Goal: Transaction & Acquisition: Book appointment/travel/reservation

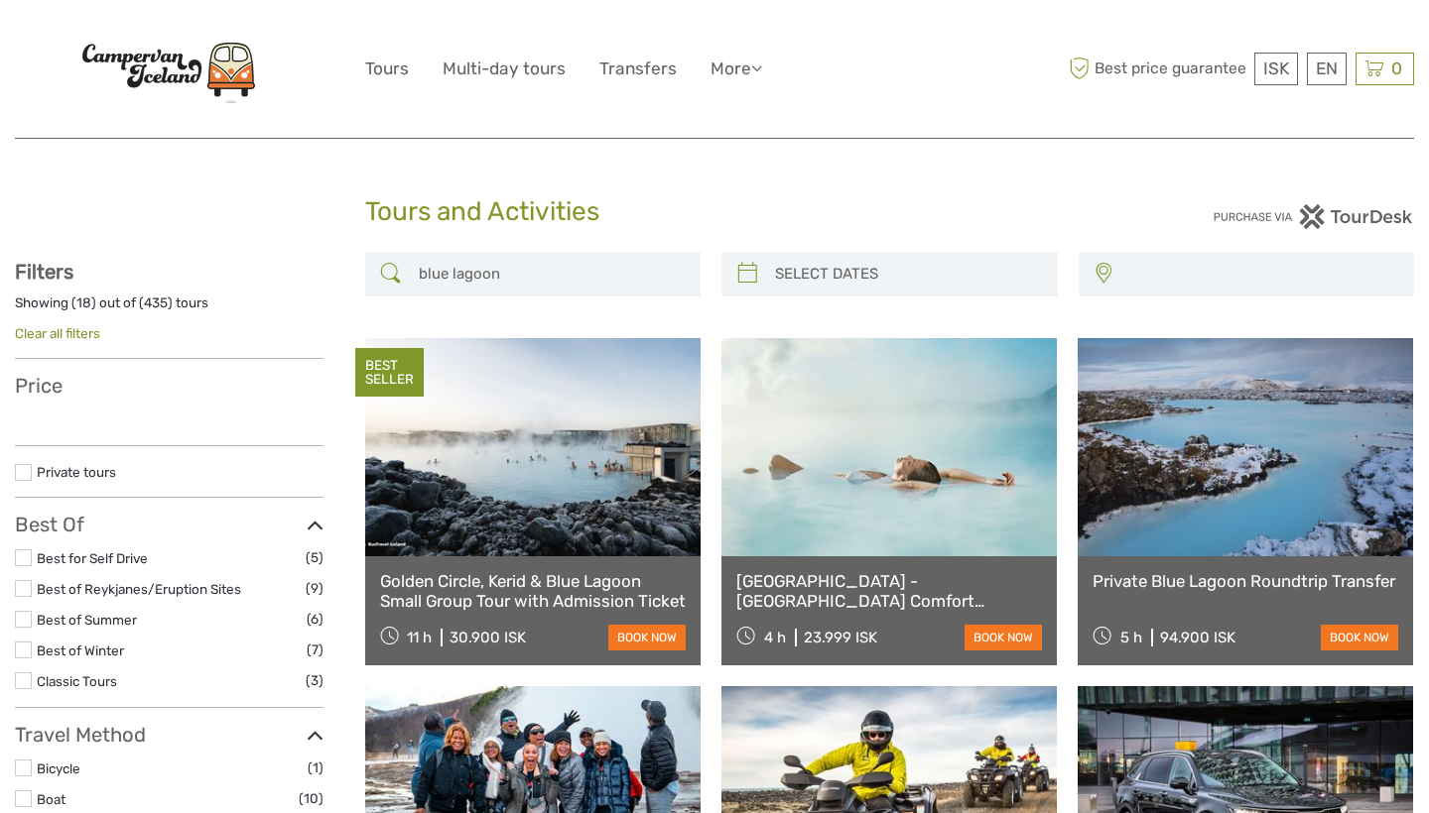
select select
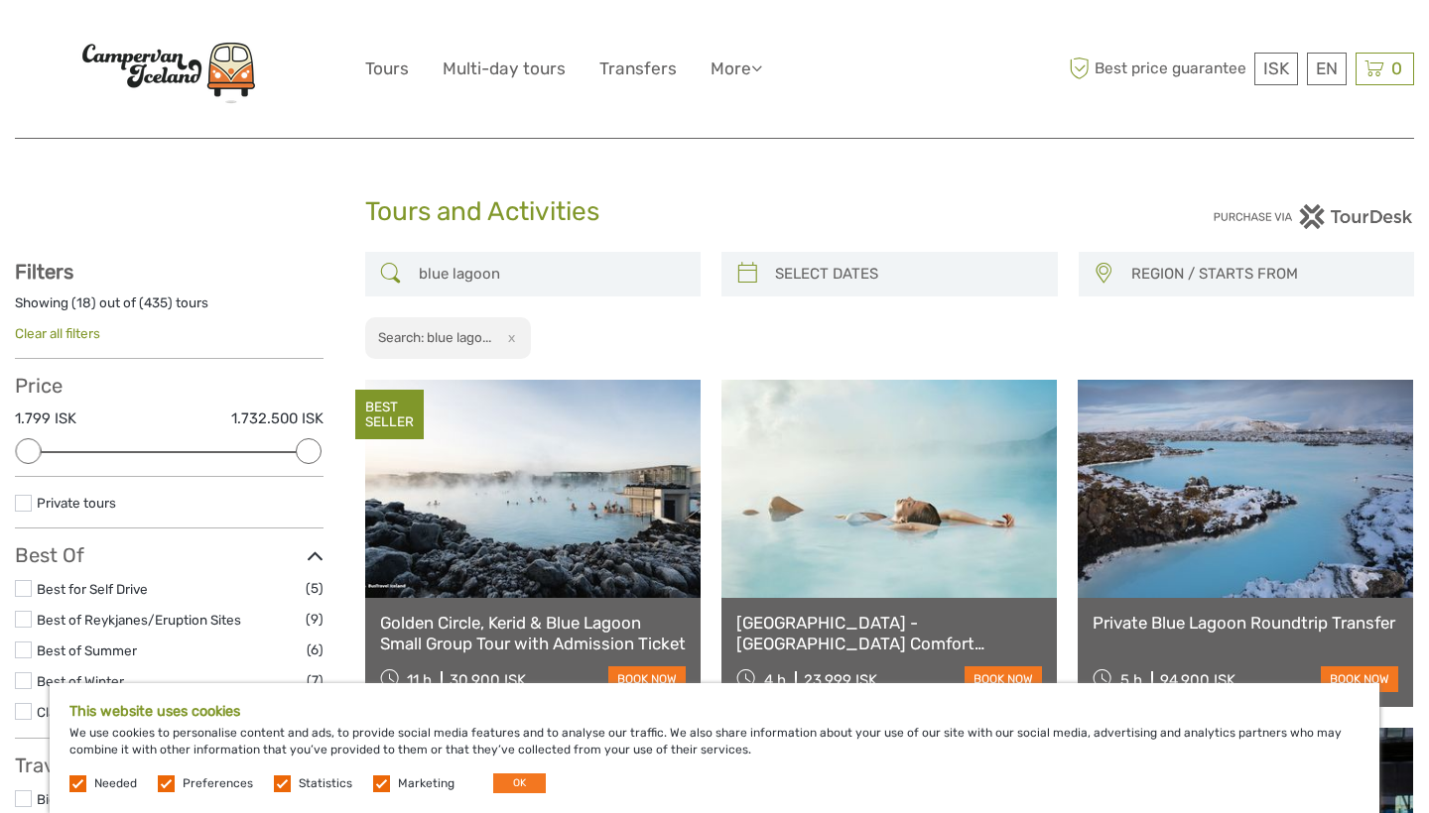
click at [511, 787] on button "OK" at bounding box center [519, 784] width 53 height 20
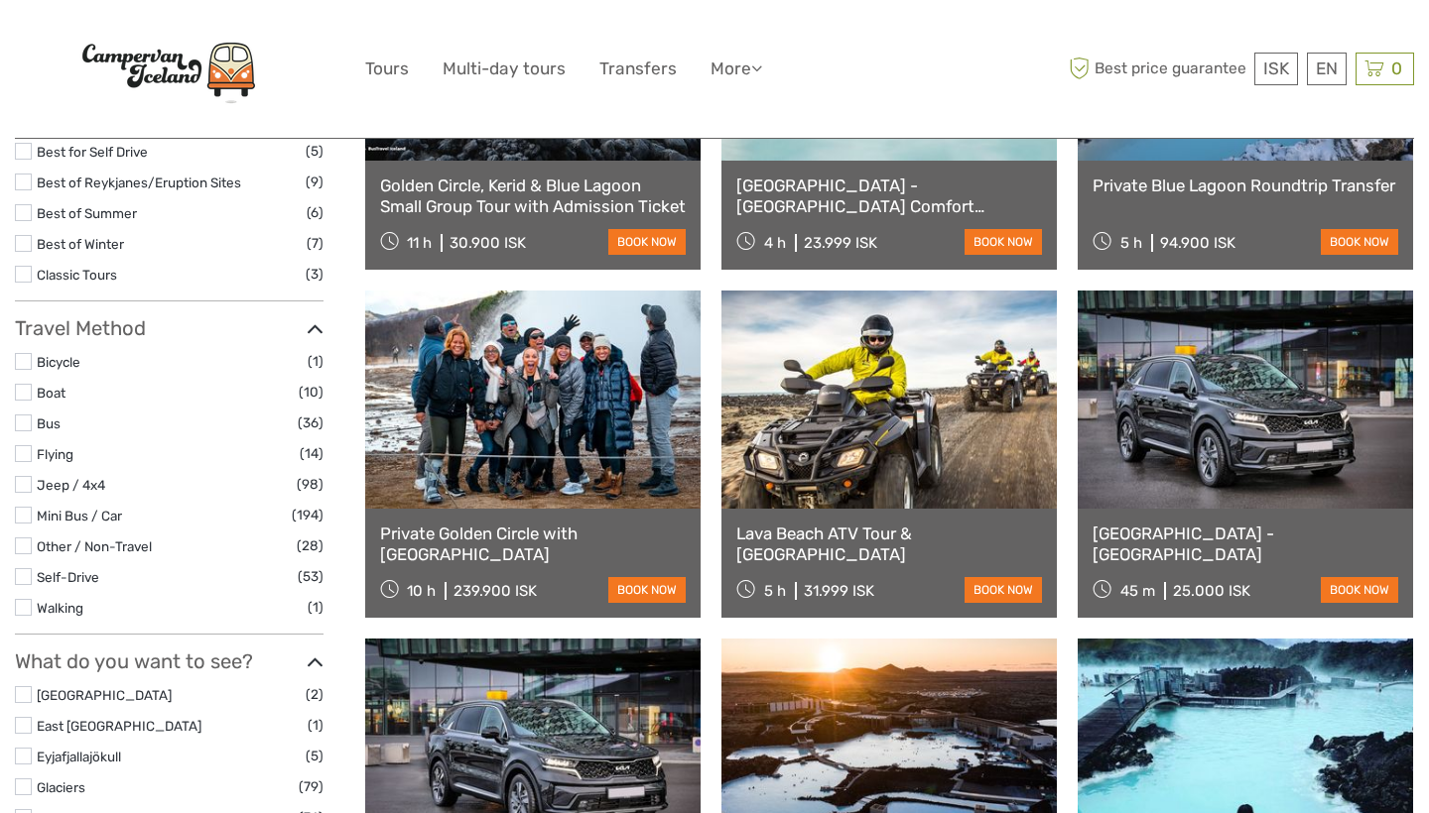
scroll to position [438, 0]
click at [499, 526] on link "Private Golden Circle with [GEOGRAPHIC_DATA]" at bounding box center [533, 544] width 306 height 41
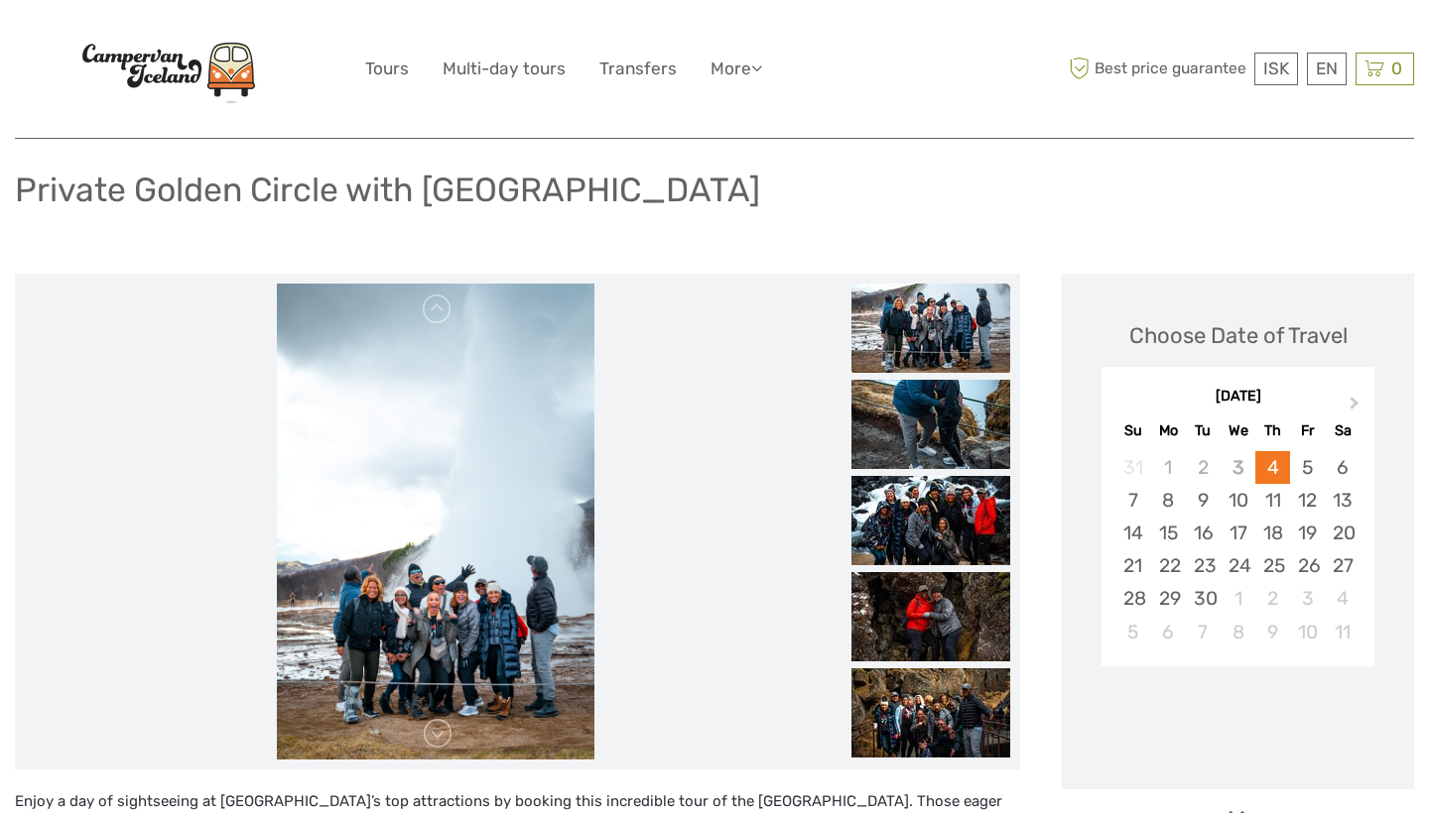
scroll to position [239, 0]
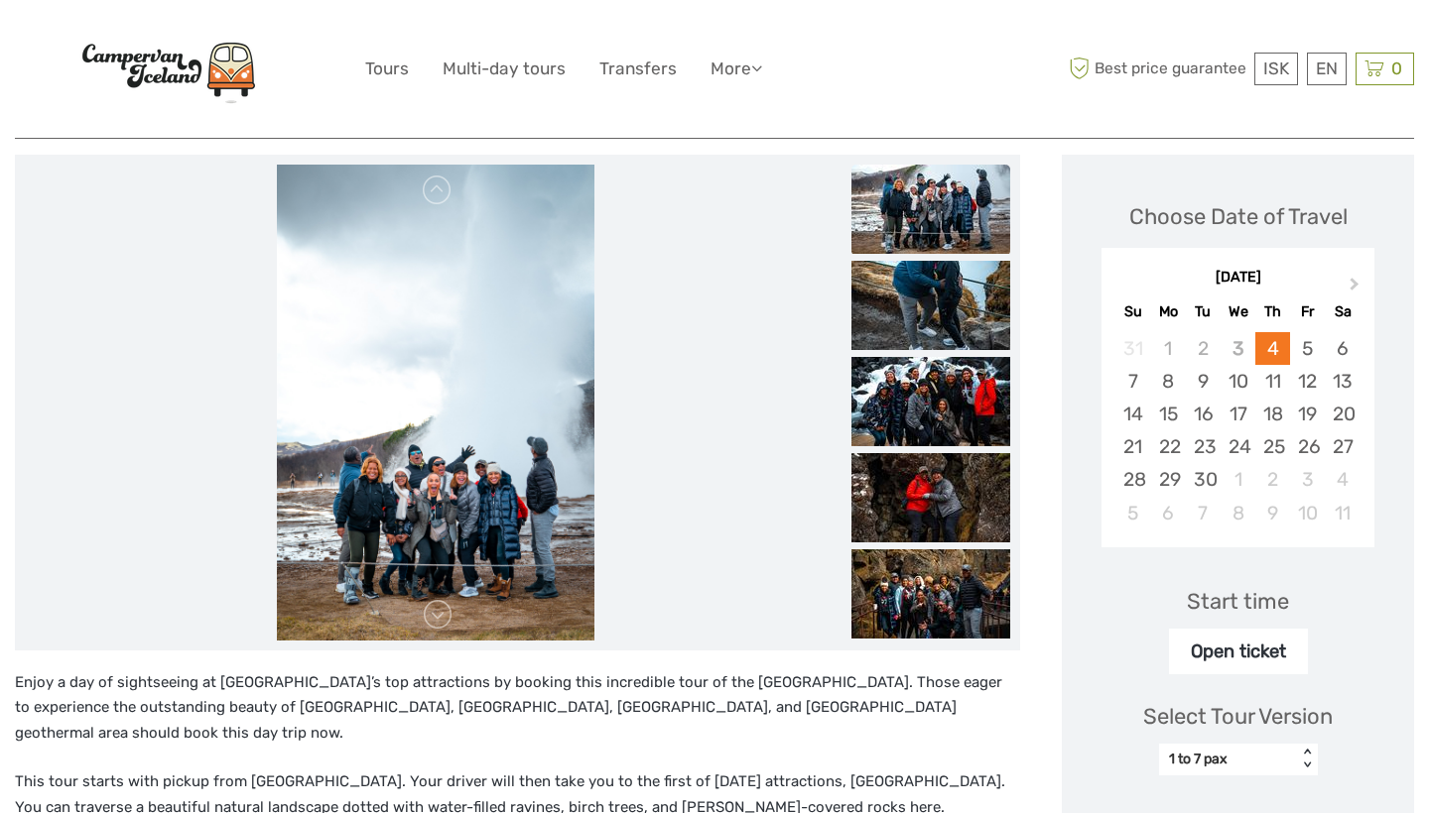
click at [985, 191] on img at bounding box center [930, 209] width 159 height 89
click at [433, 616] on link at bounding box center [438, 615] width 32 height 32
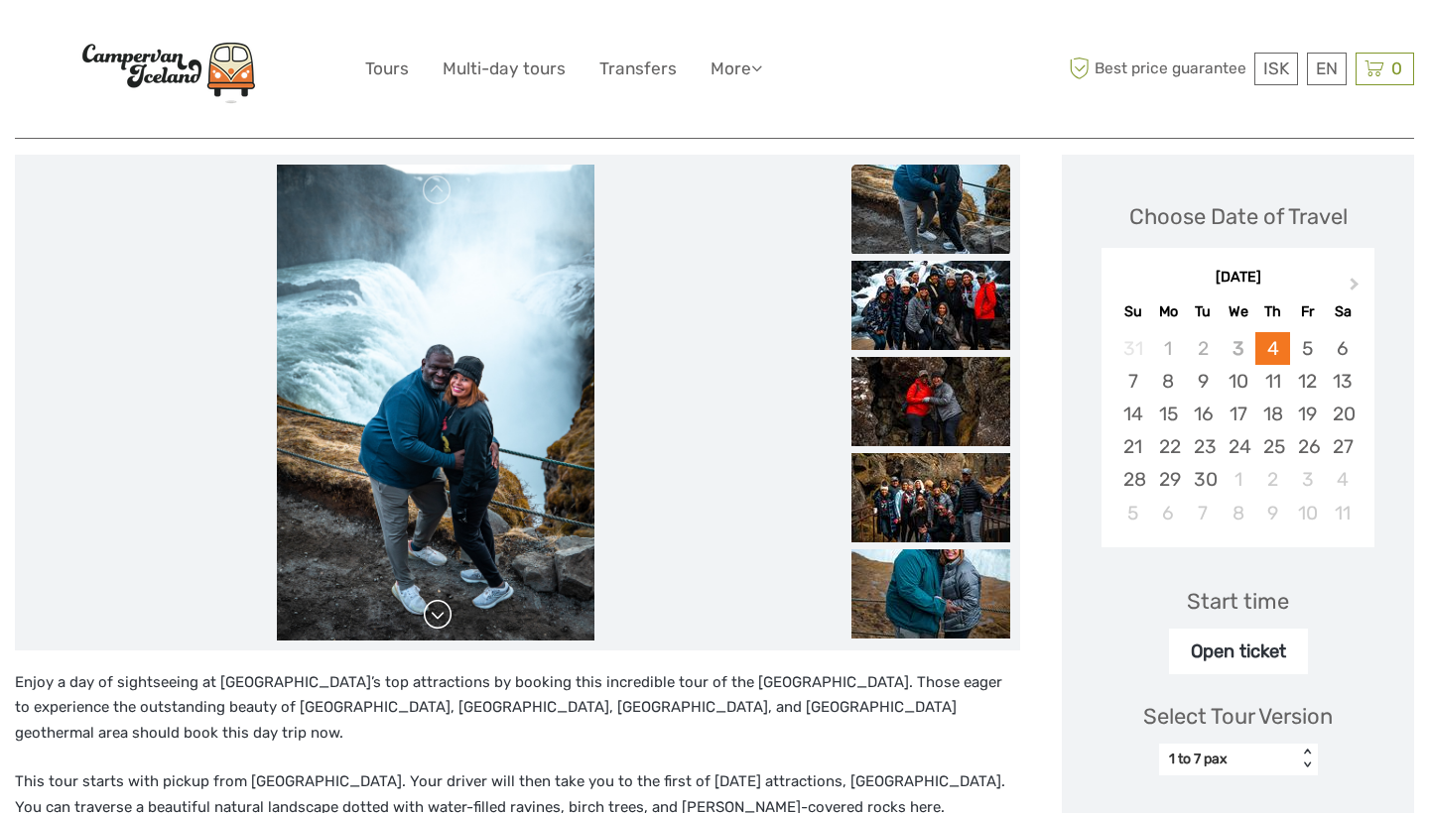
click at [433, 616] on link at bounding box center [438, 615] width 32 height 32
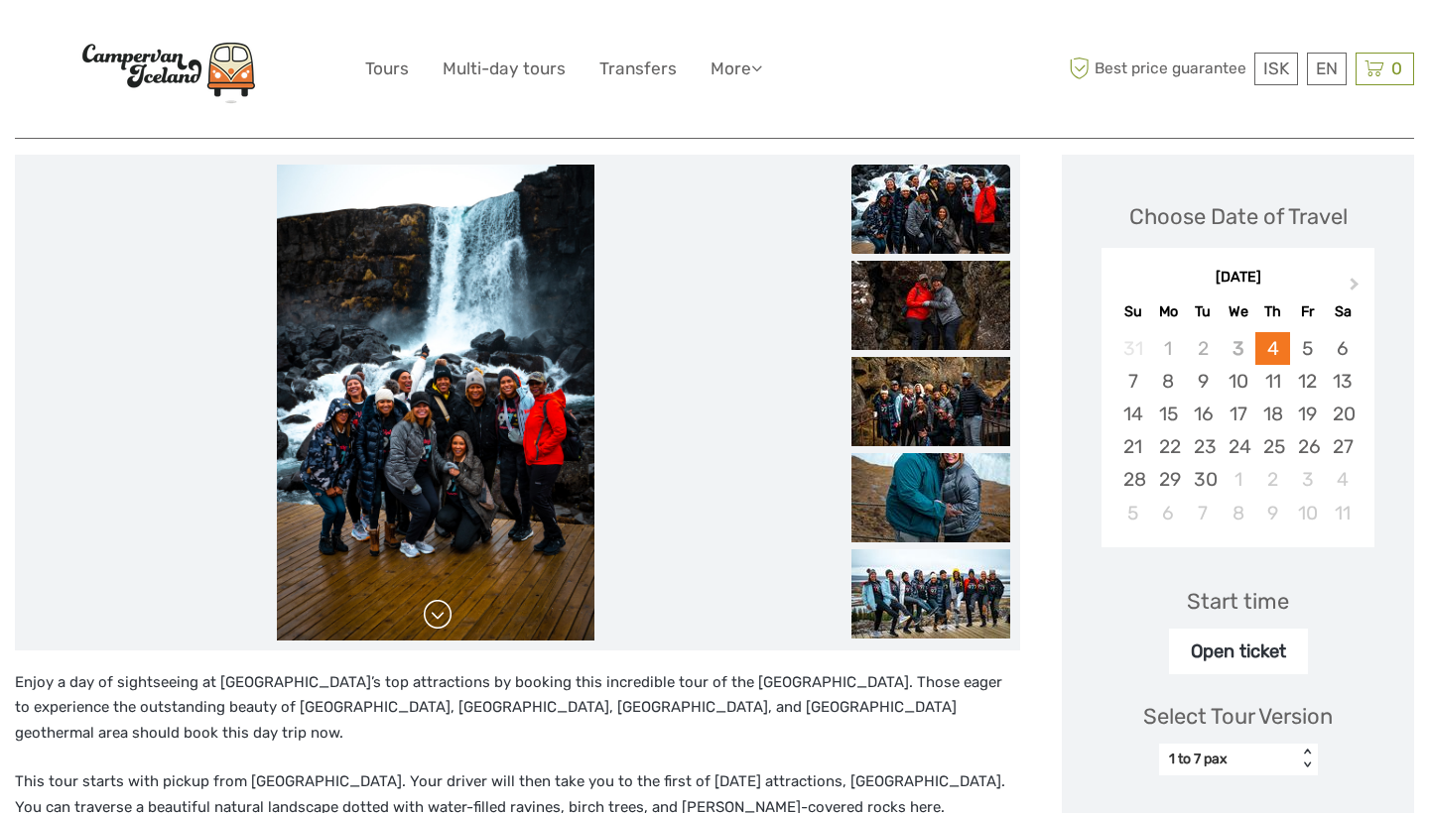
click at [433, 616] on link at bounding box center [438, 615] width 32 height 32
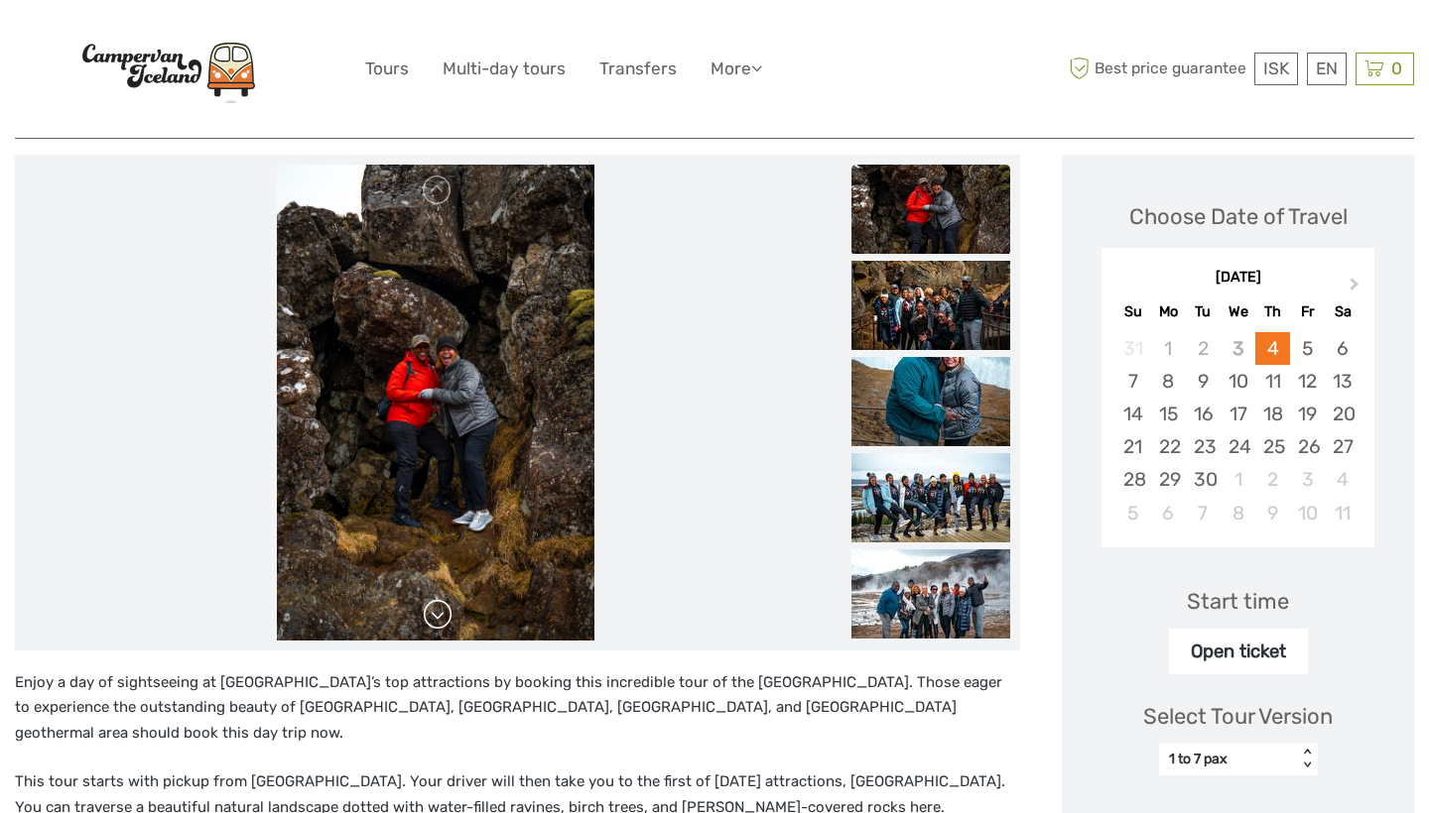
click at [433, 615] on link at bounding box center [438, 615] width 32 height 32
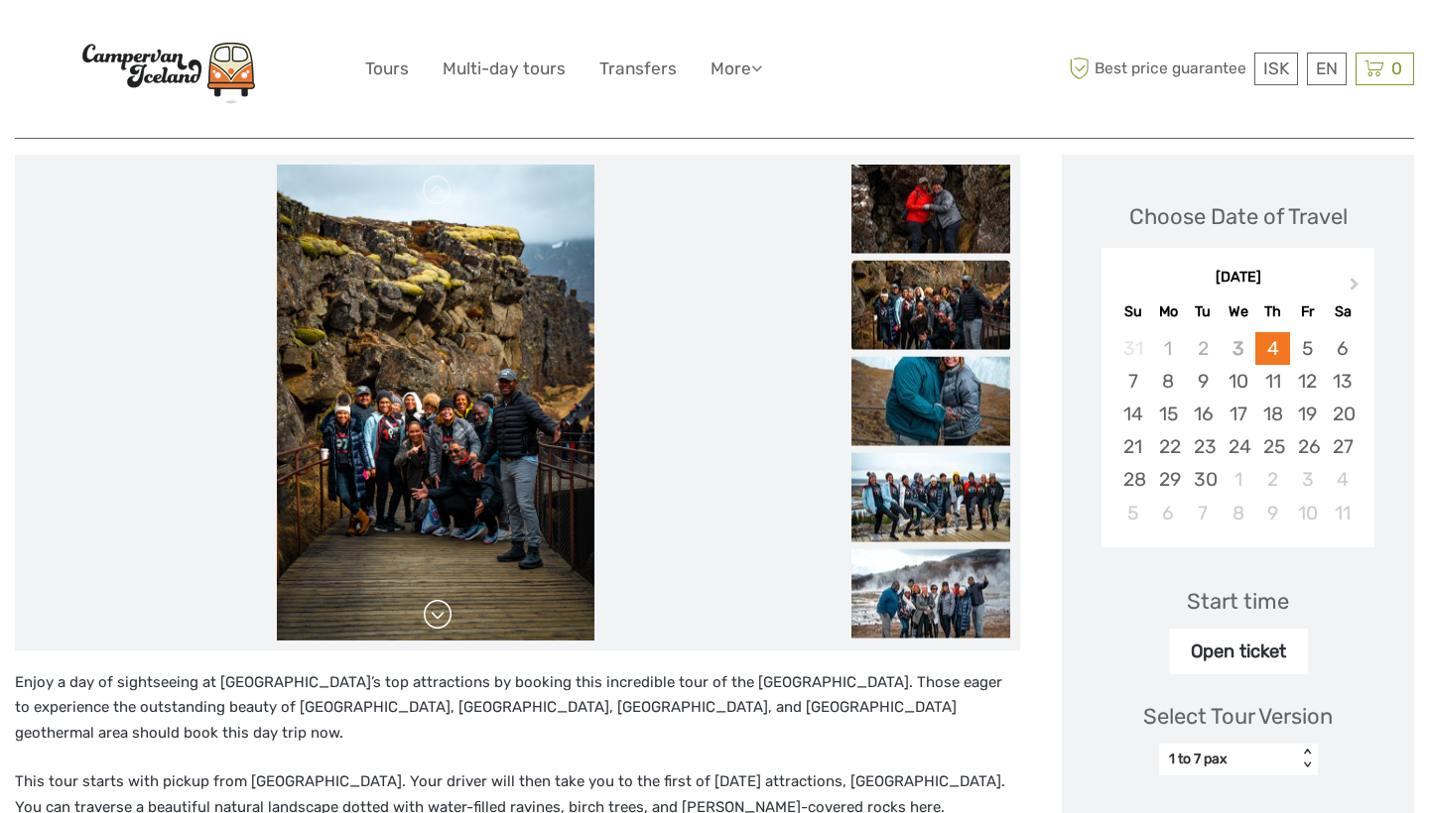
click at [433, 615] on link at bounding box center [438, 615] width 32 height 32
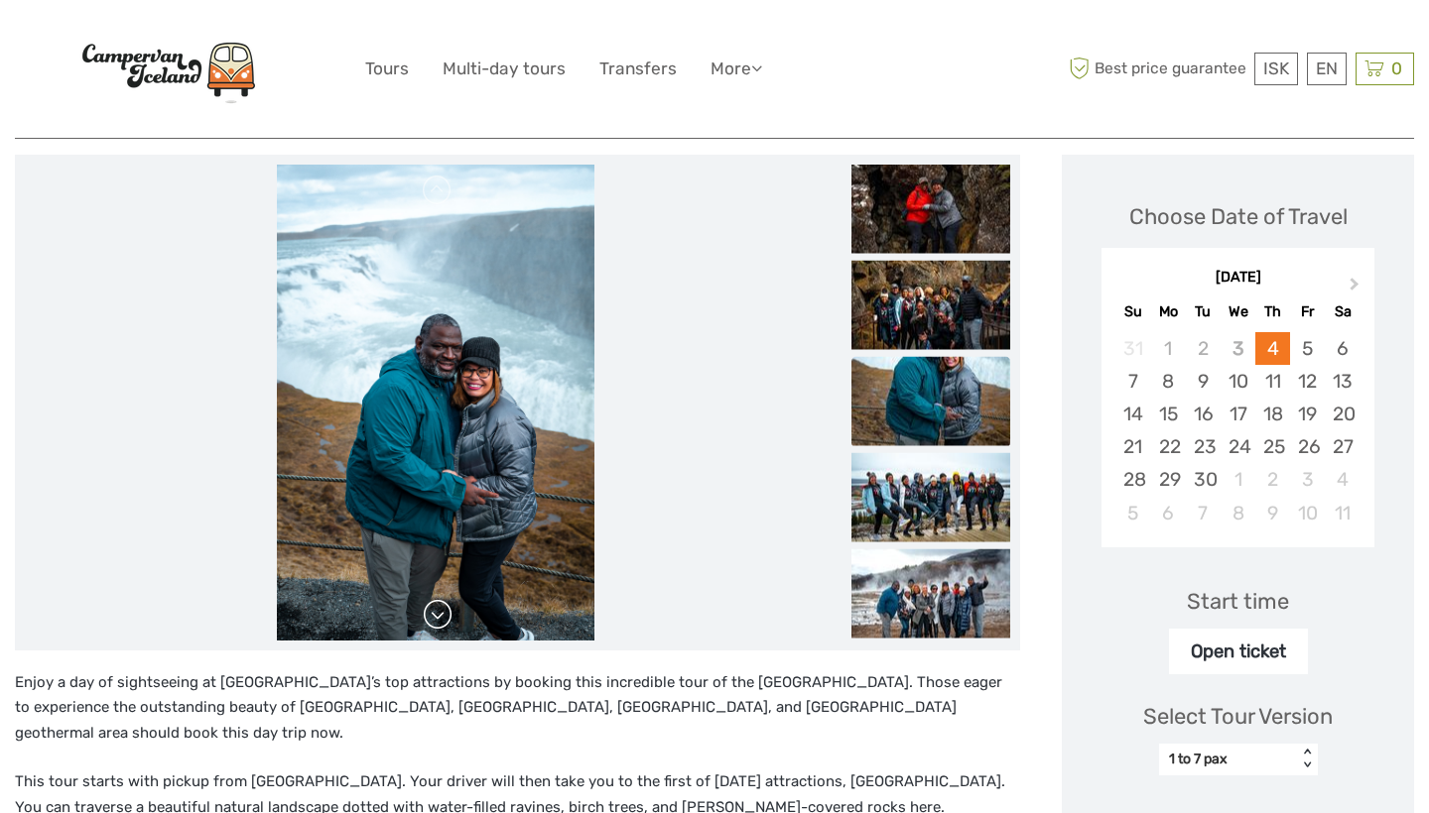
click at [433, 615] on link at bounding box center [438, 615] width 32 height 32
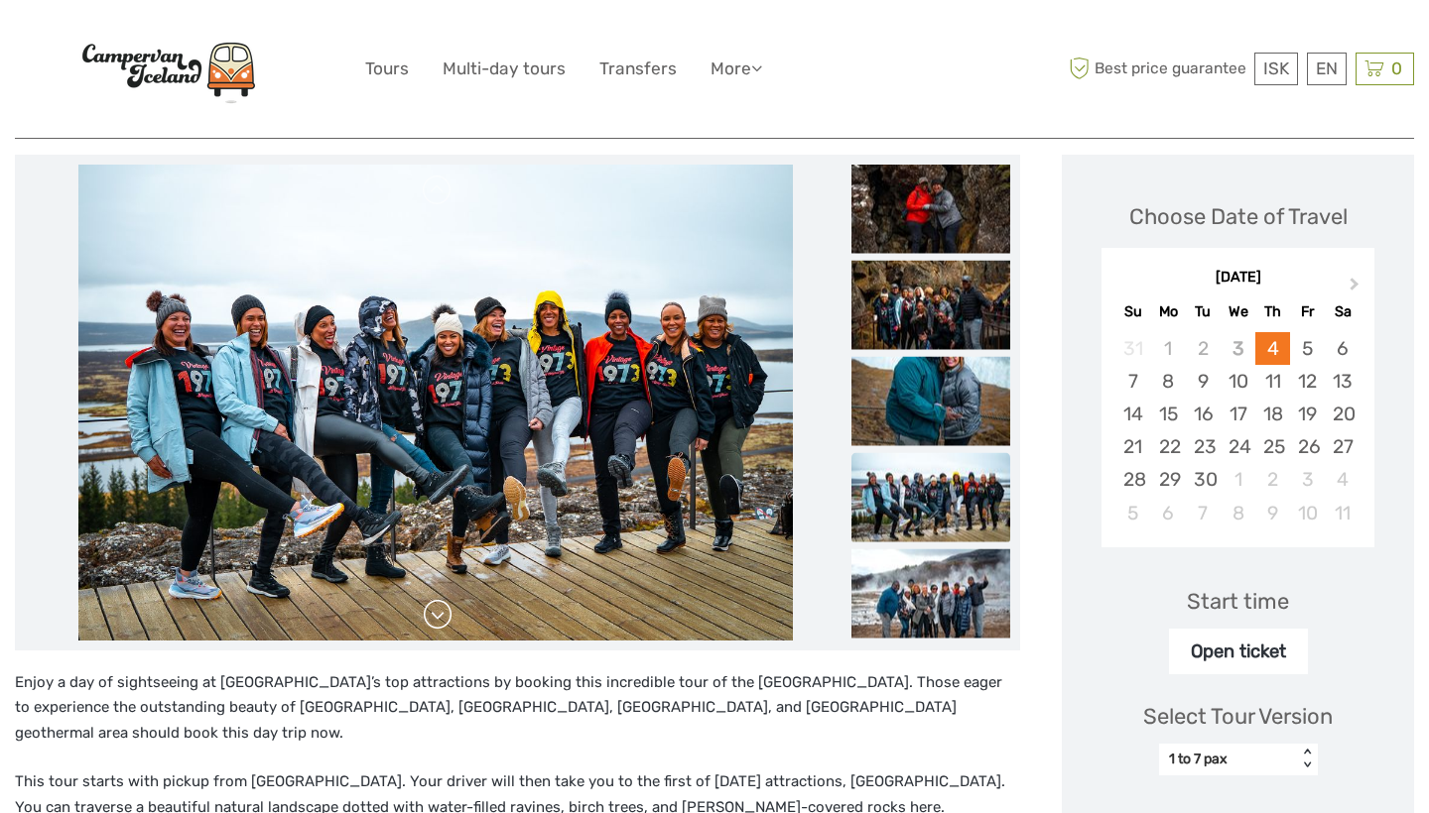
click at [438, 613] on link at bounding box center [438, 615] width 32 height 32
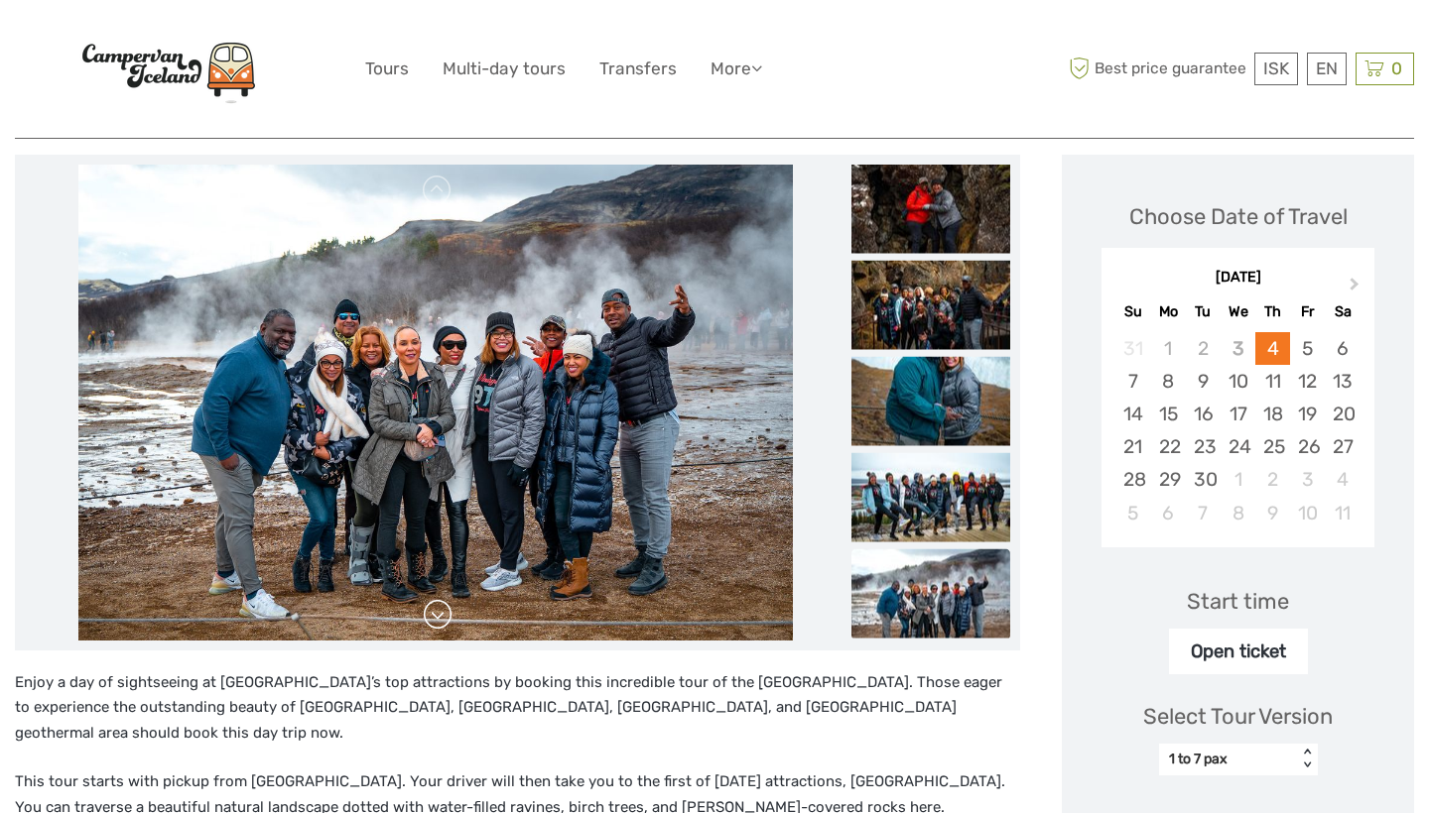
click at [438, 613] on link at bounding box center [438, 615] width 32 height 32
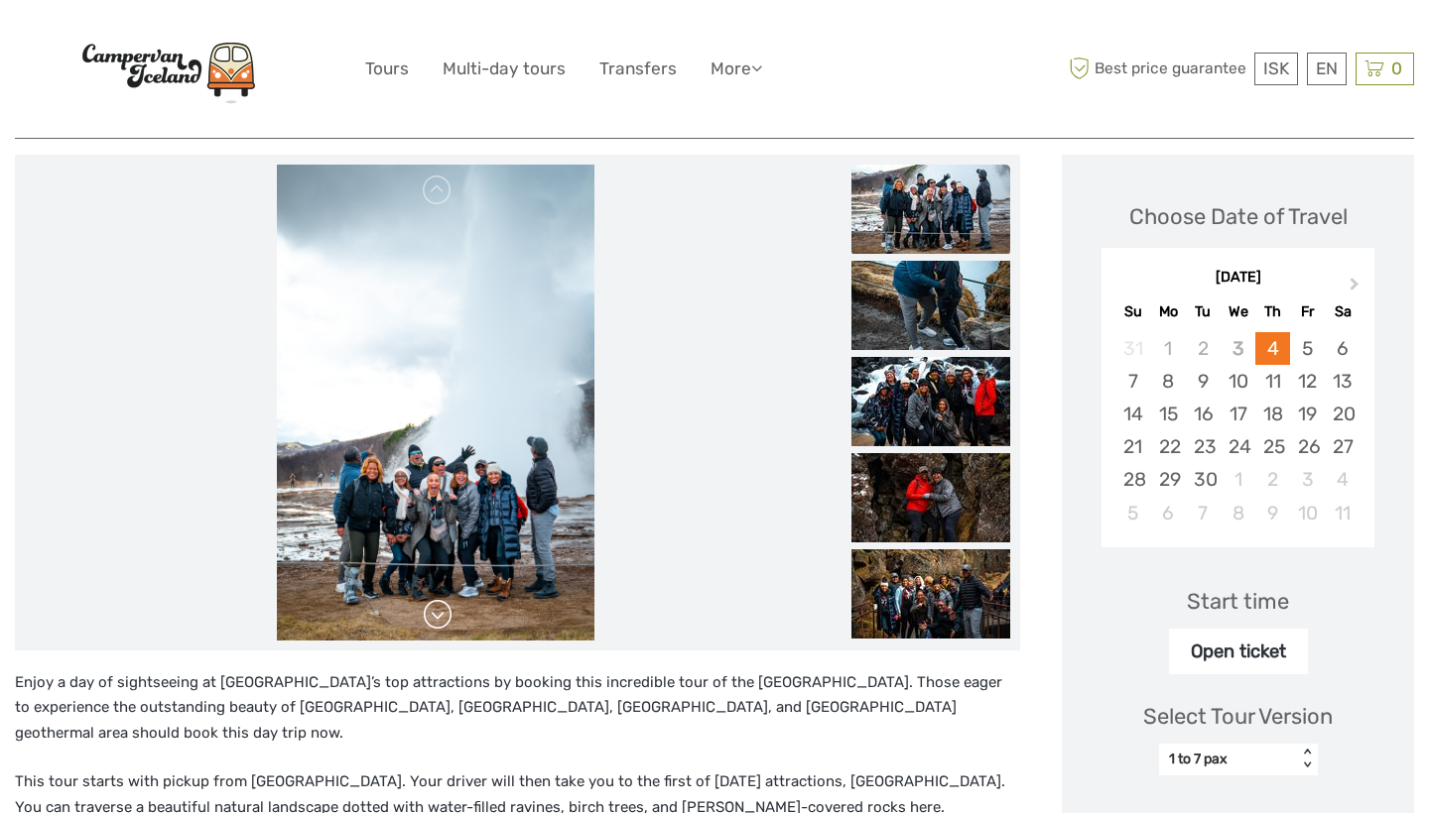
click at [438, 613] on link at bounding box center [438, 615] width 32 height 32
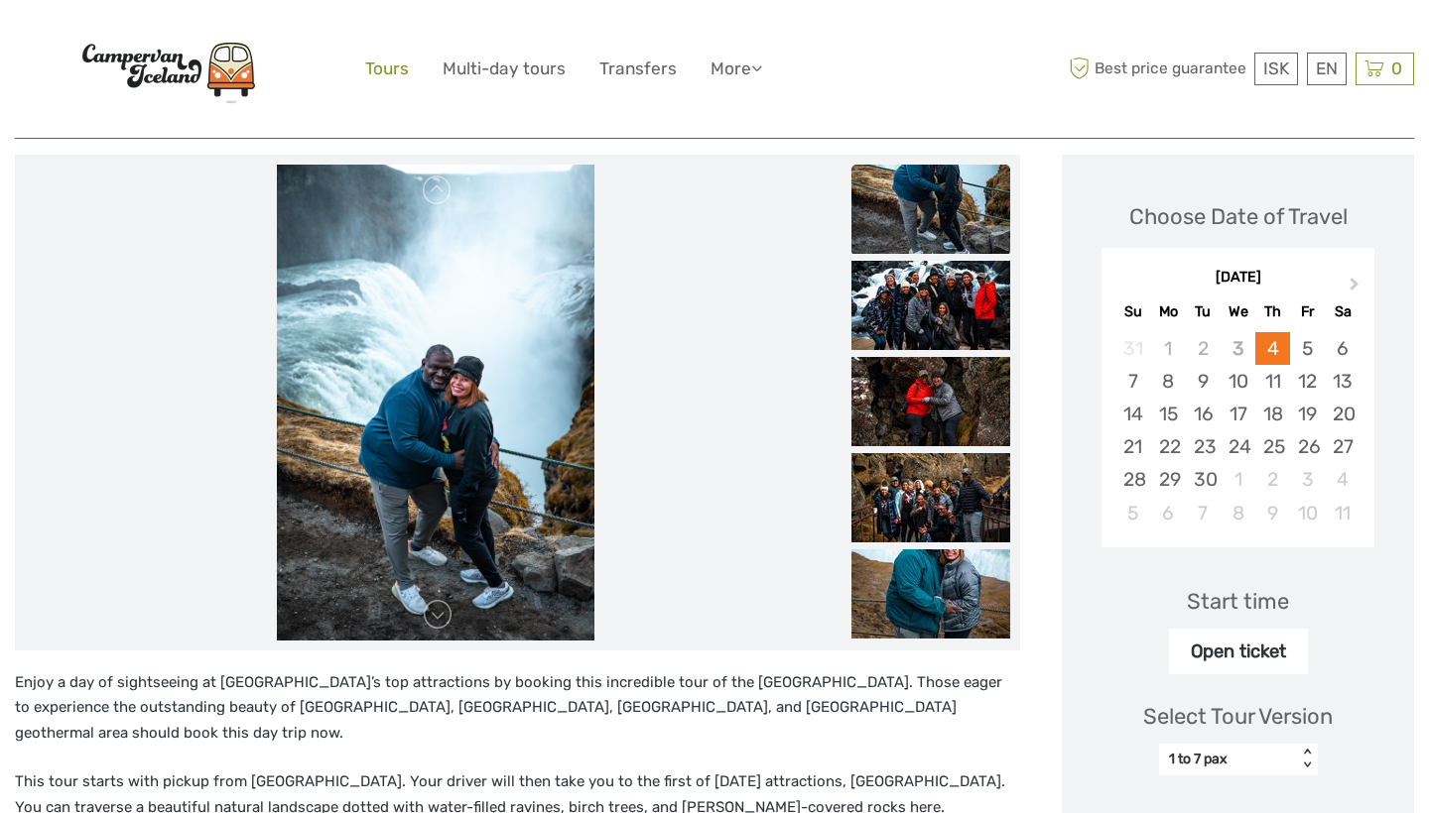
click at [381, 71] on link "Tours" at bounding box center [387, 69] width 44 height 29
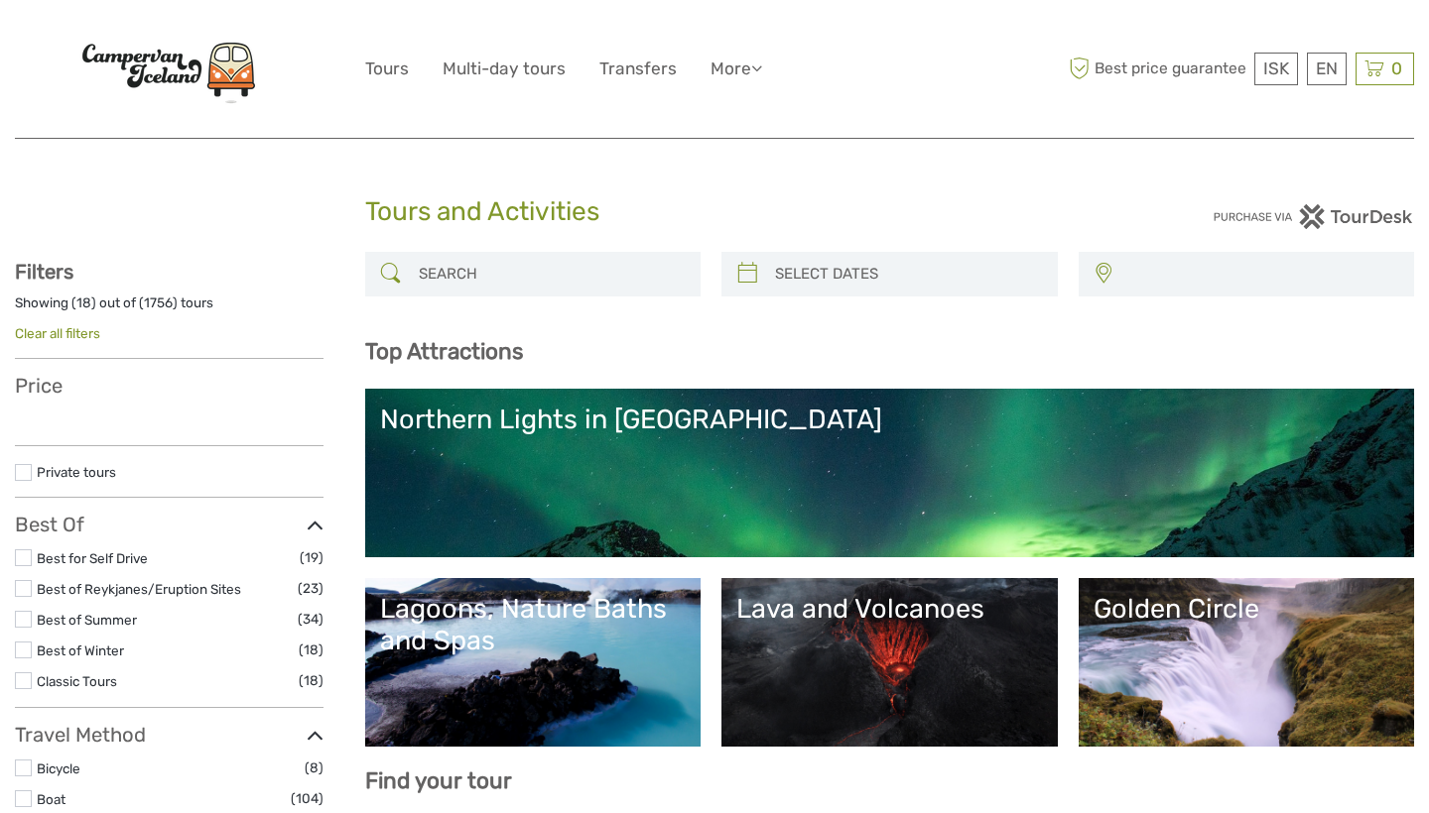
select select
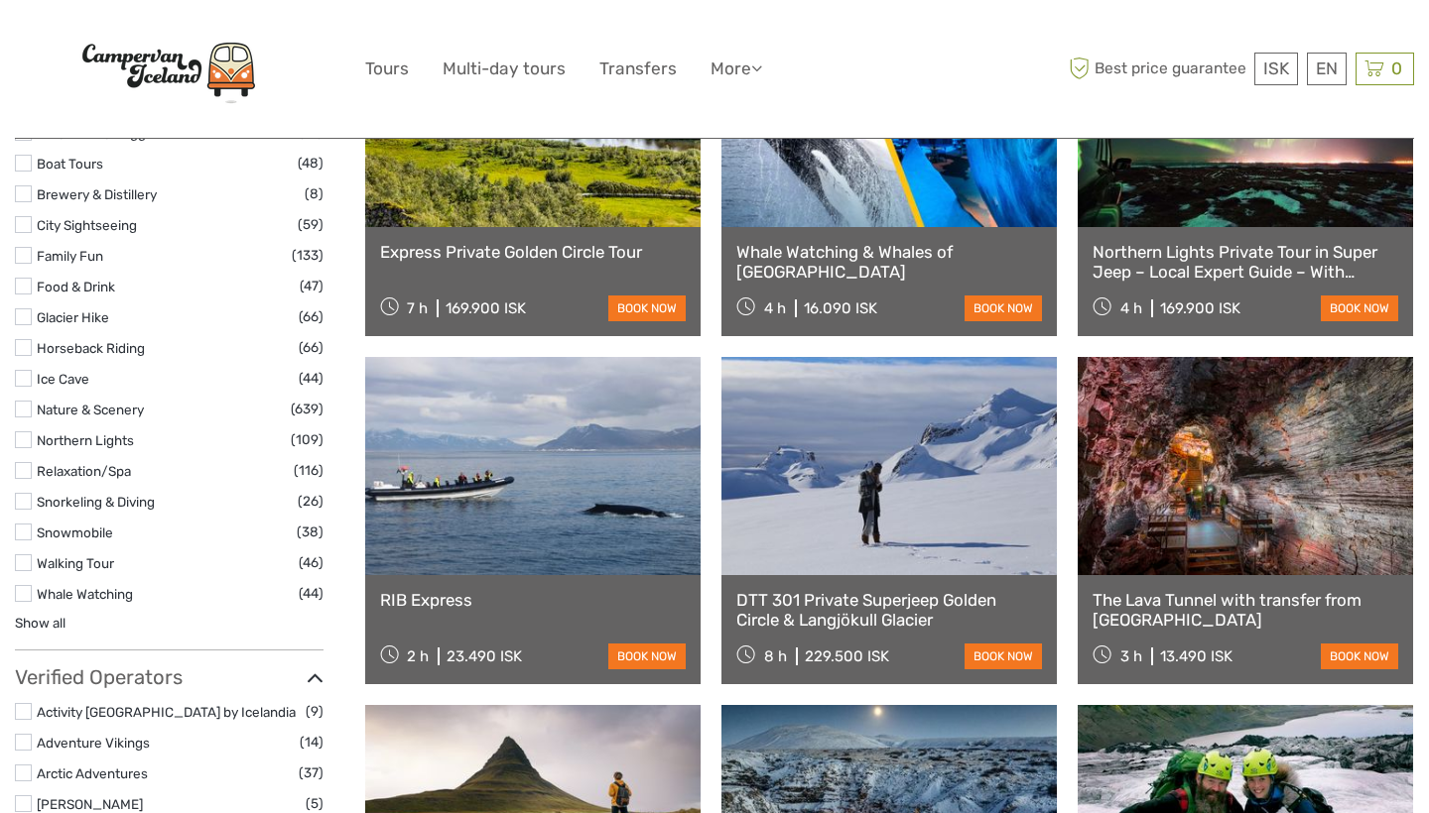
scroll to position [1861, 0]
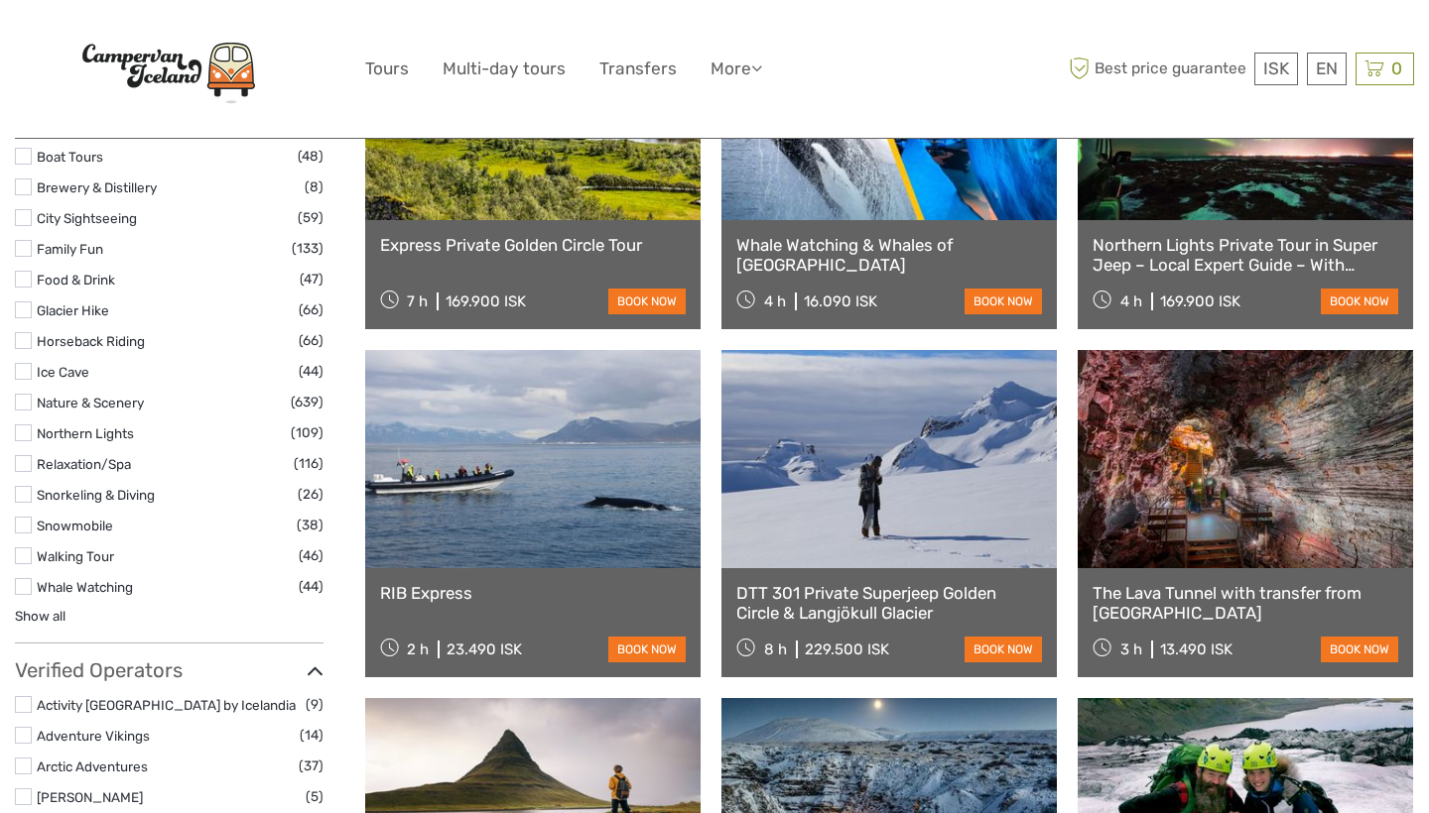
click at [29, 425] on label at bounding box center [23, 433] width 17 height 17
click at [0, 0] on input "checkbox" at bounding box center [0, 0] width 0 height 0
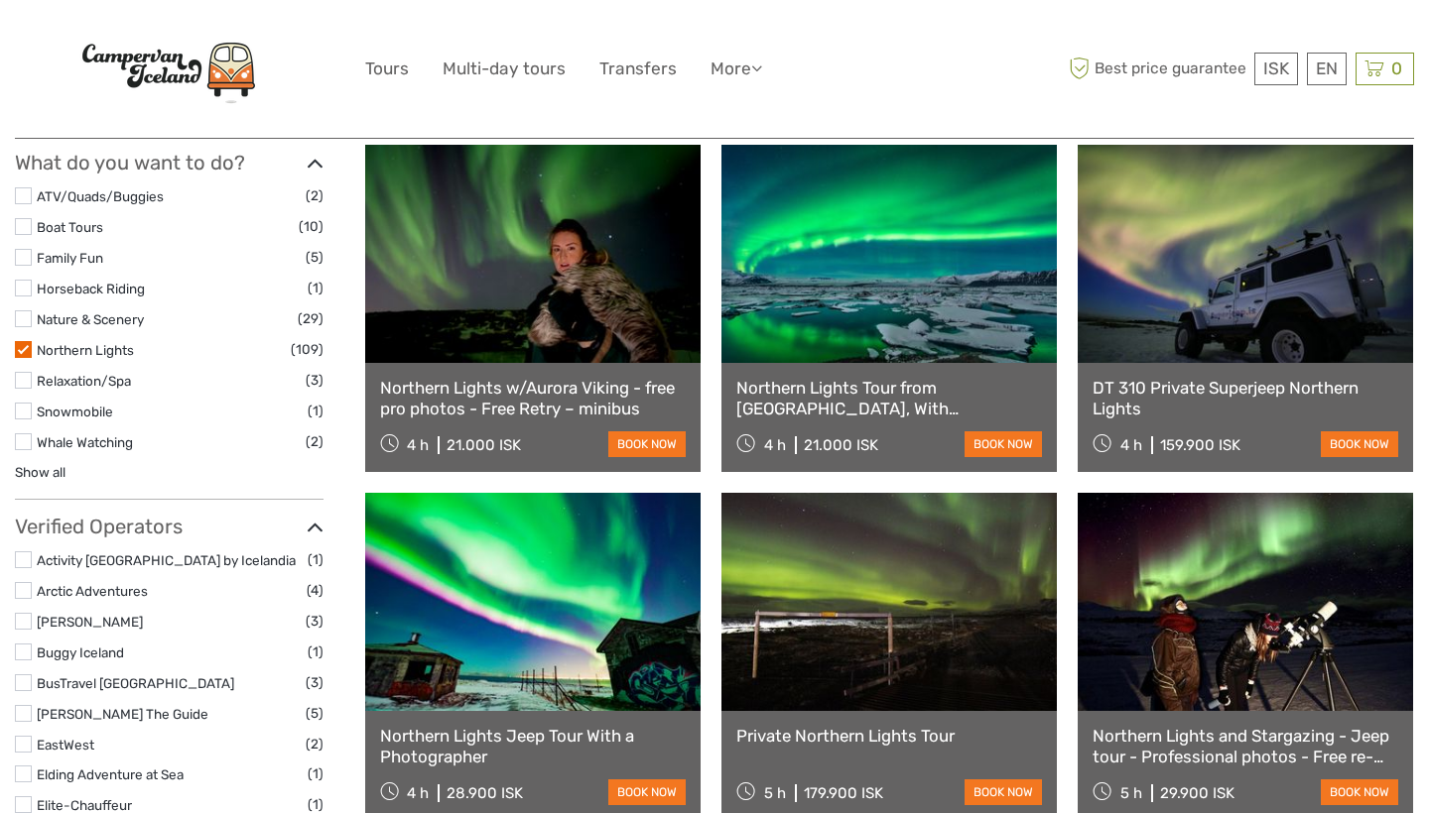
click at [26, 372] on label at bounding box center [23, 380] width 17 height 17
click at [0, 0] on input "checkbox" at bounding box center [0, 0] width 0 height 0
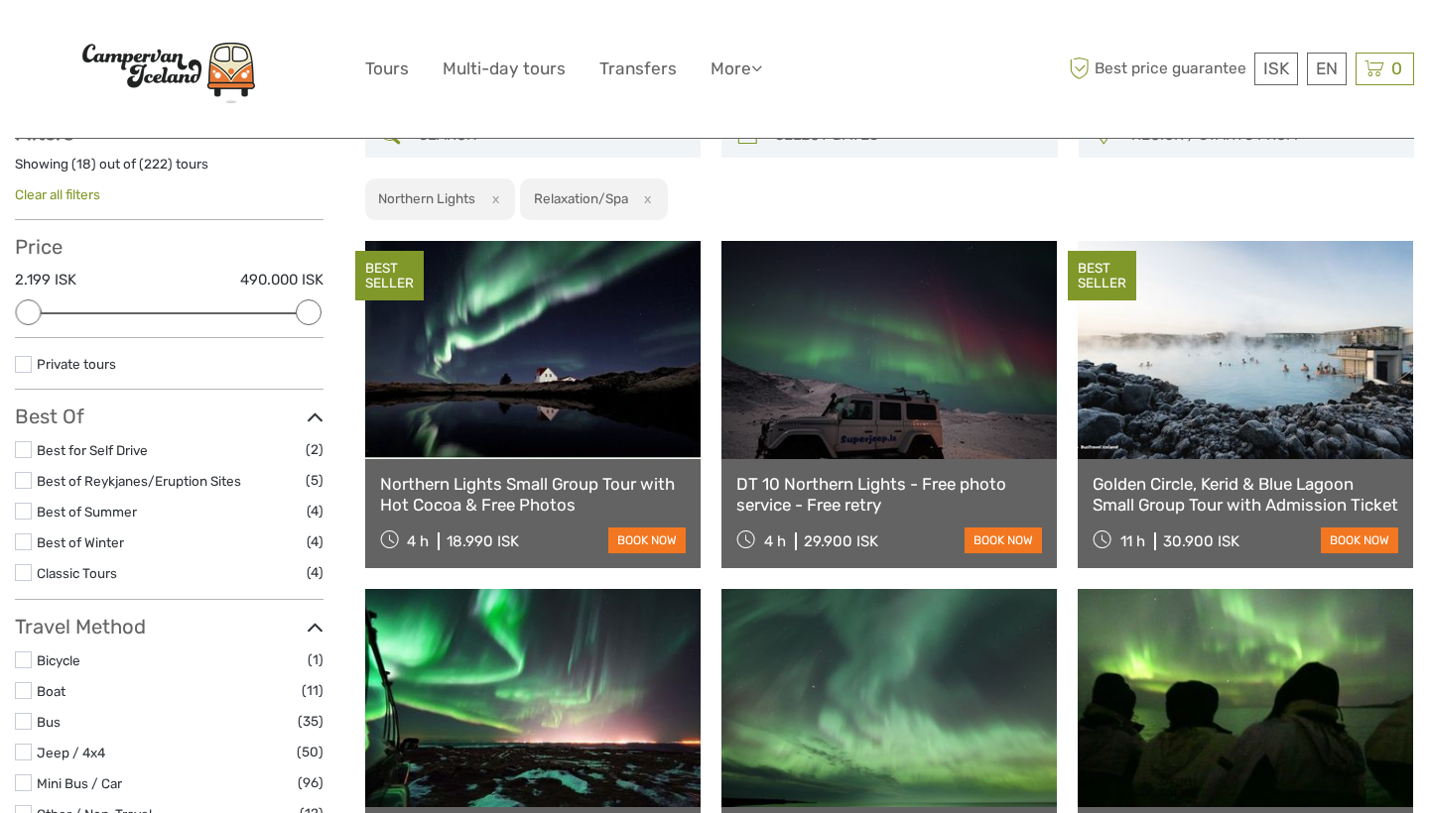
scroll to position [147, 0]
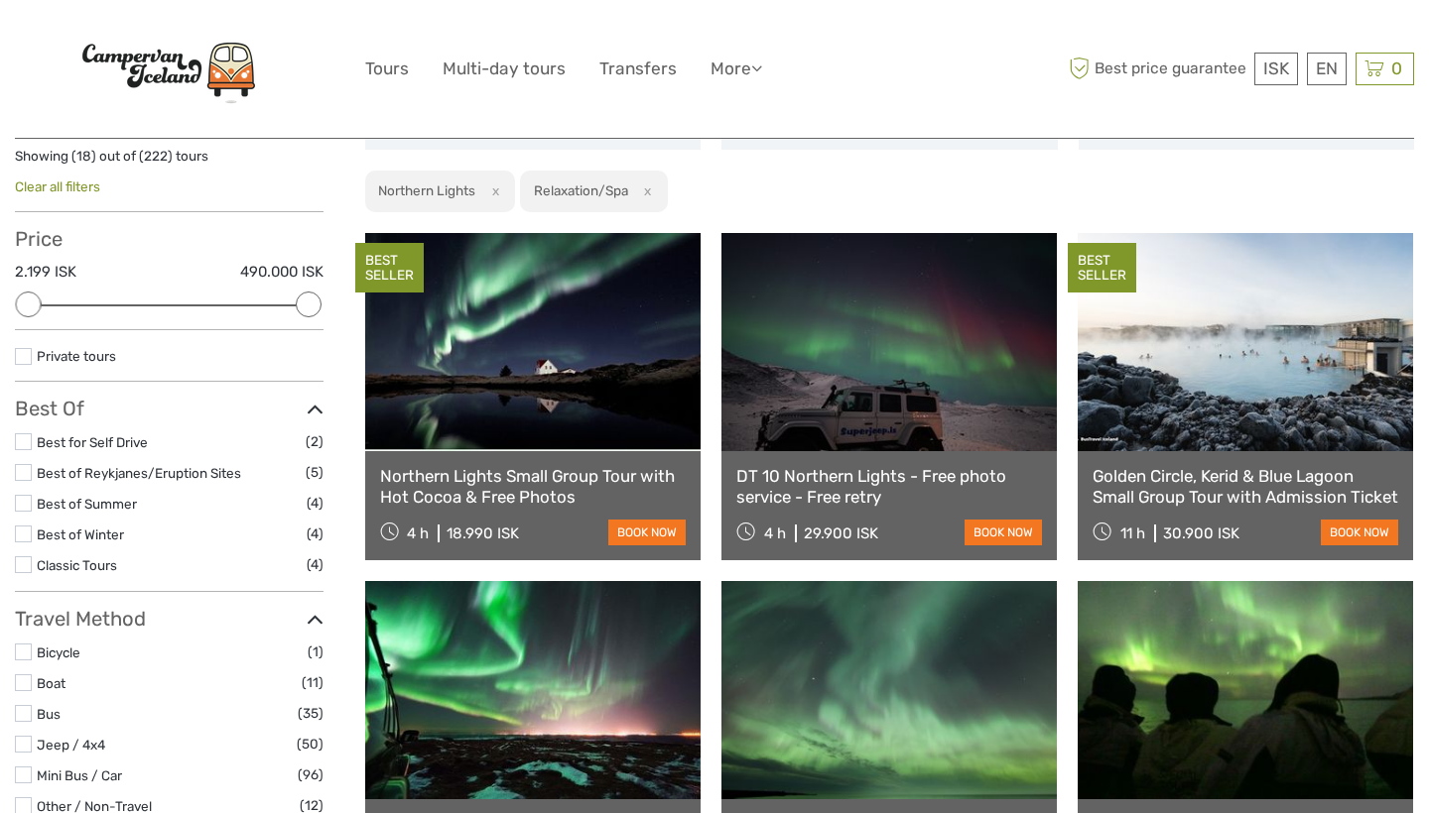
click at [1248, 388] on link at bounding box center [1244, 342] width 335 height 218
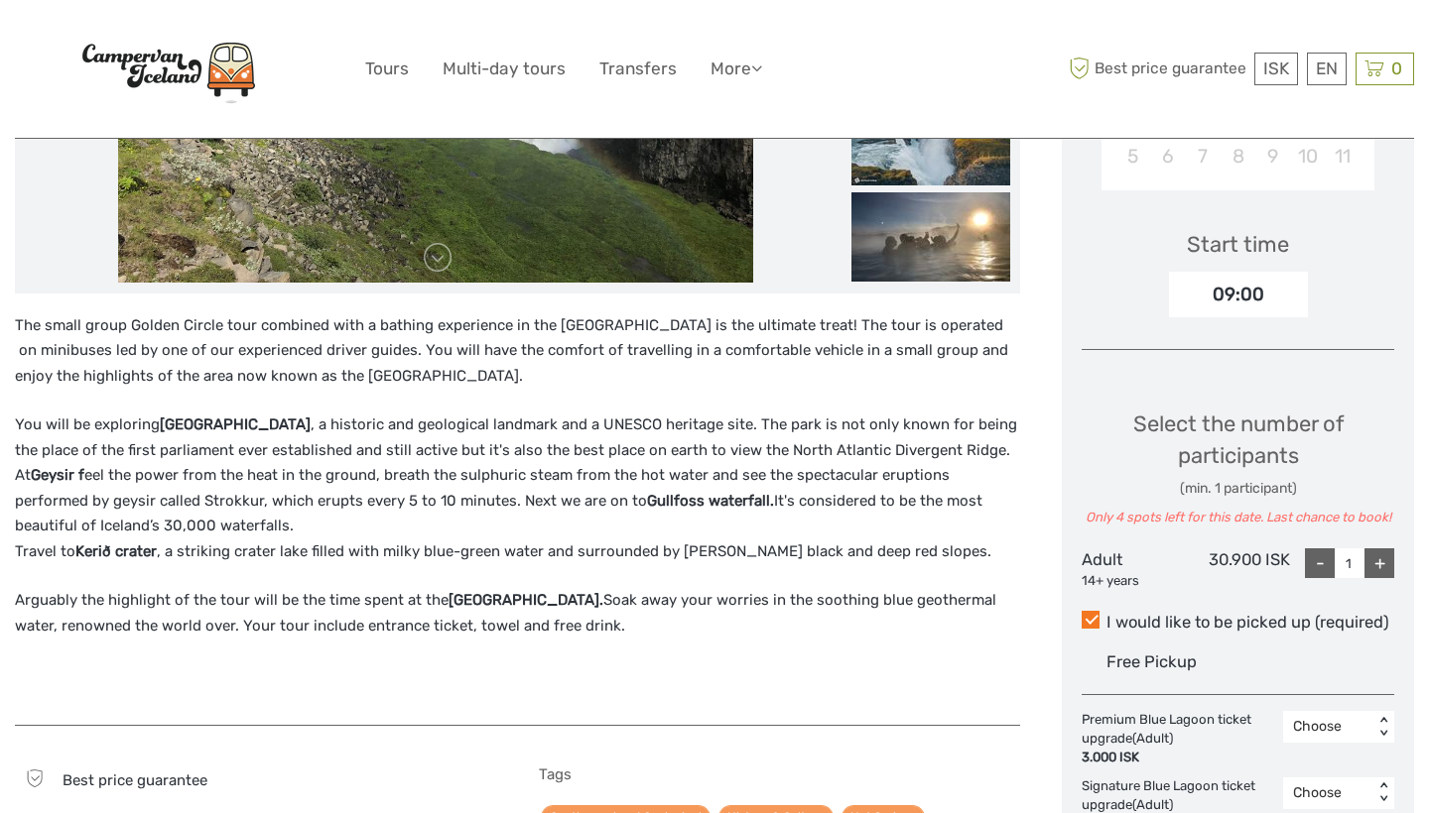
scroll to position [597, 0]
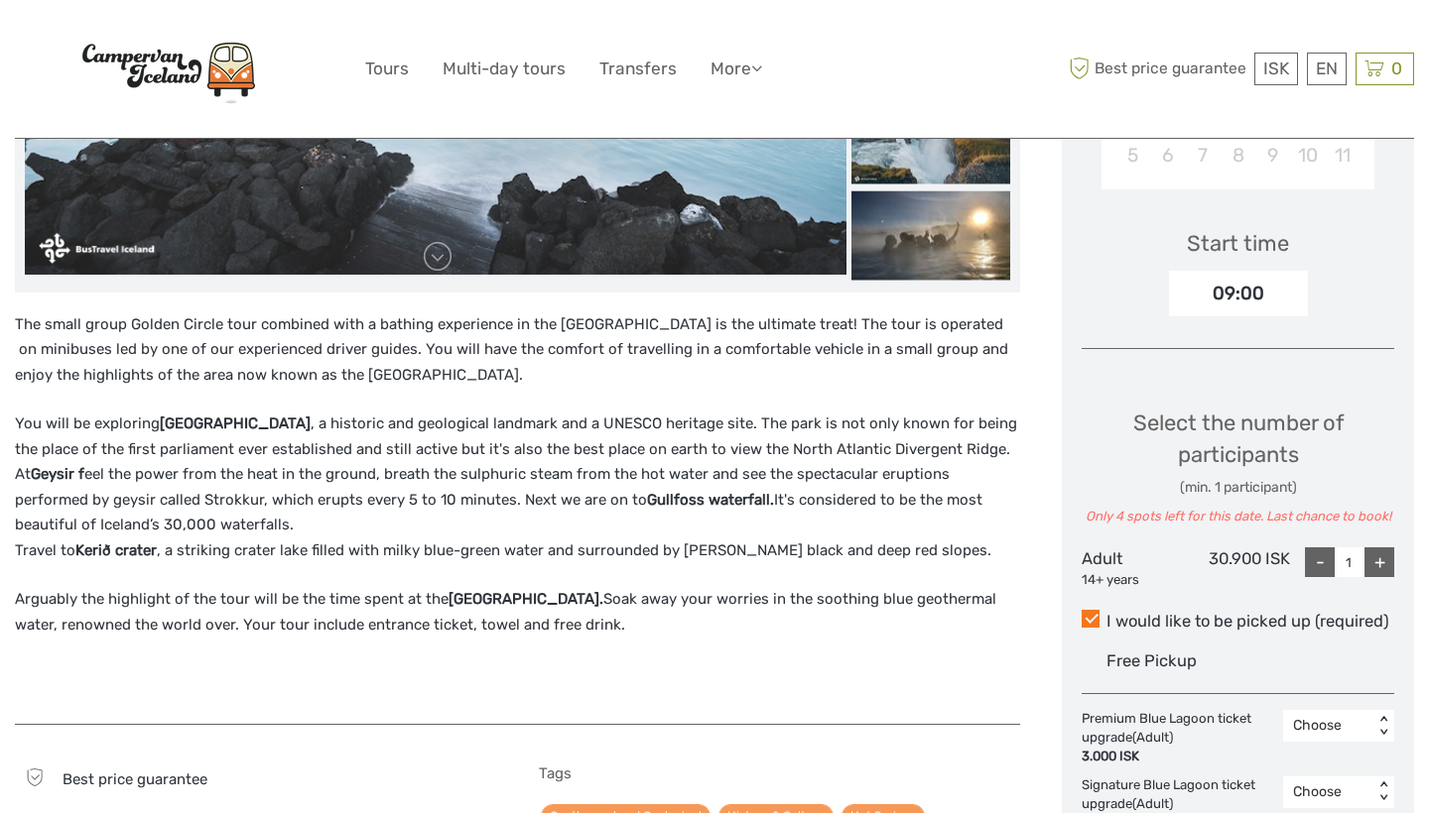
drag, startPoint x: 163, startPoint y: 547, endPoint x: 78, endPoint y: 553, distance: 84.5
click at [78, 553] on p "You will be exploring Thingvellir National Park , a historic and geological lan…" at bounding box center [517, 488] width 1005 height 152
copy p "Kerið crater"
click at [517, 513] on p "You will be exploring Thingvellir National Park , a historic and geological lan…" at bounding box center [517, 488] width 1005 height 152
drag, startPoint x: 771, startPoint y: 495, endPoint x: 637, endPoint y: 496, distance: 133.9
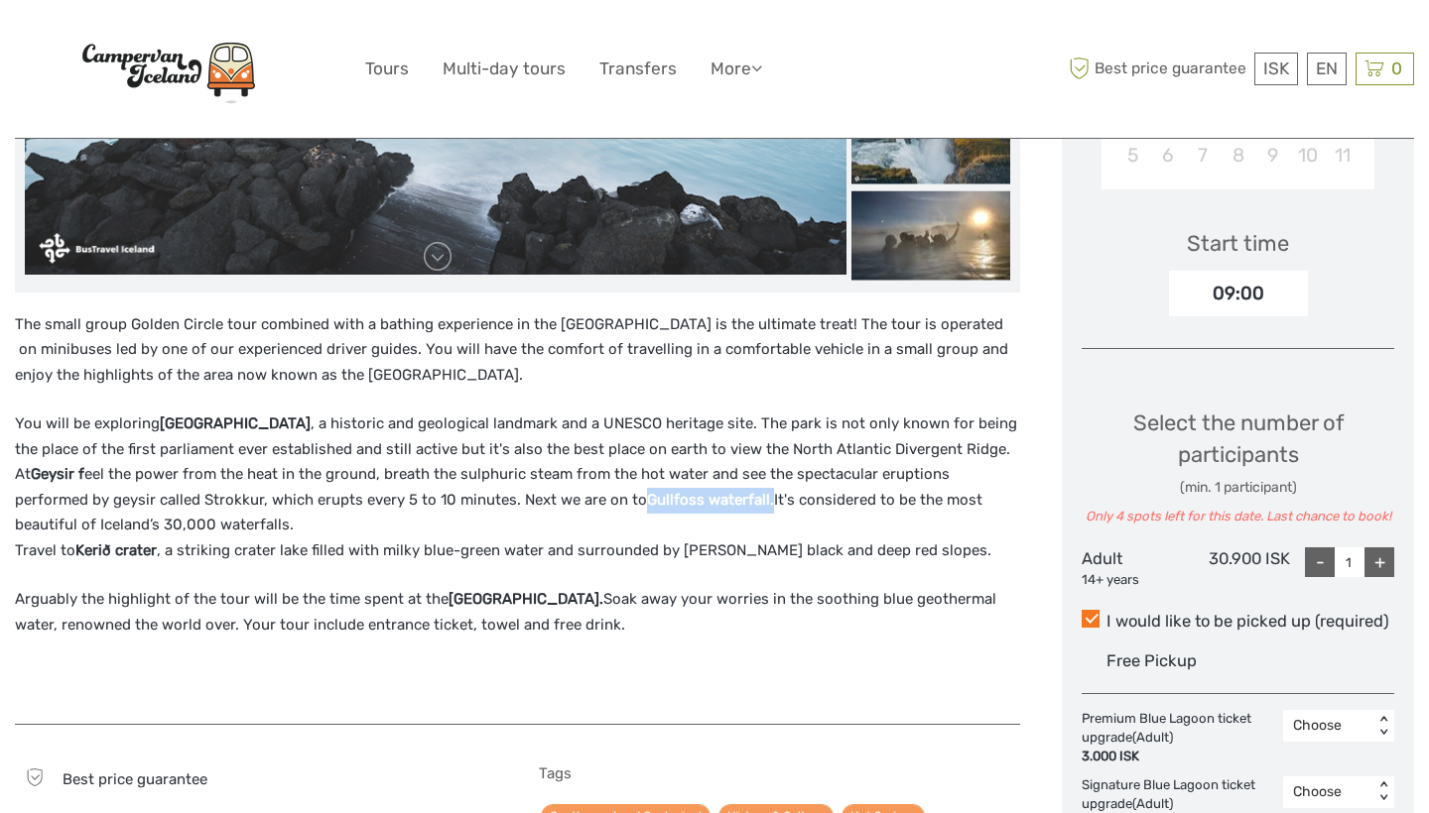
click at [637, 496] on p "You will be exploring Thingvellir National Park , a historic and geological lan…" at bounding box center [517, 488] width 1005 height 152
copy p "Gullfoss waterfall."
